Goal: Task Accomplishment & Management: Manage account settings

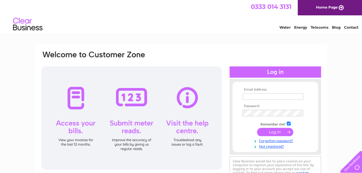
type input "[EMAIL_ADDRESS][DOMAIN_NAME]"
click at [289, 130] on input "submit" at bounding box center [275, 132] width 36 height 8
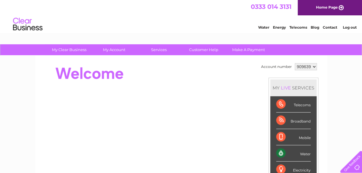
click at [280, 154] on div "Water" at bounding box center [293, 153] width 35 height 16
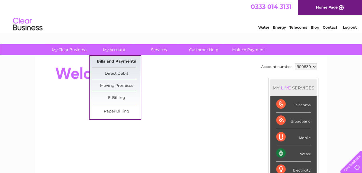
click at [120, 61] on link "Bills and Payments" at bounding box center [116, 62] width 49 height 12
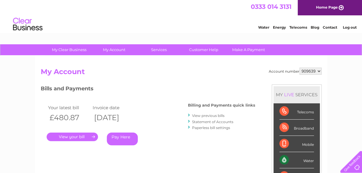
click at [80, 136] on link "." at bounding box center [72, 137] width 51 height 9
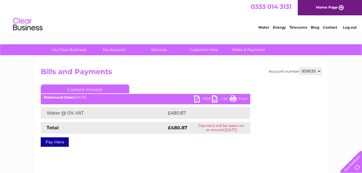
click at [196, 98] on link "PDF" at bounding box center [203, 99] width 18 height 9
